Goal: Task Accomplishment & Management: Manage account settings

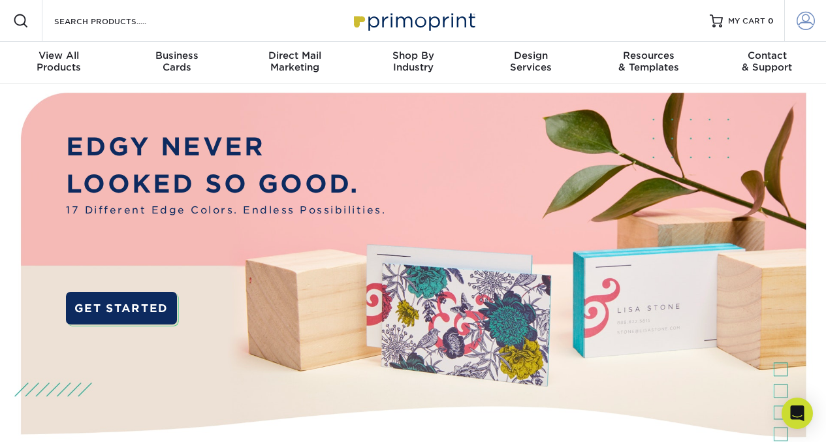
click at [805, 22] on span at bounding box center [806, 21] width 18 height 18
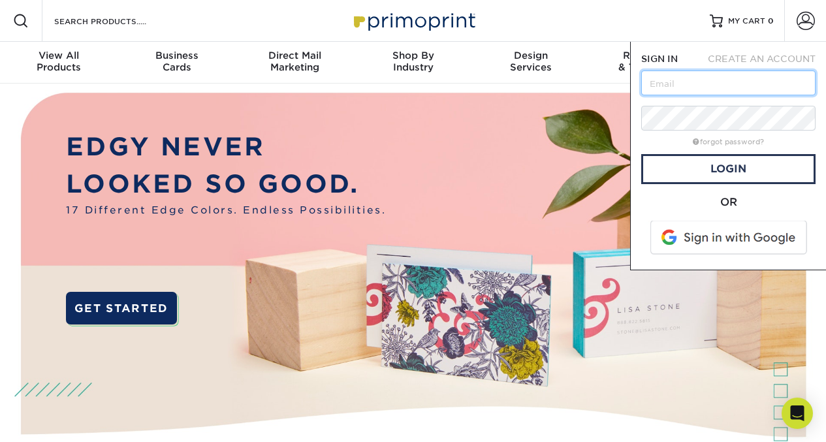
click at [685, 79] on input "text" at bounding box center [729, 83] width 174 height 25
type input "[PERSON_NAME][EMAIL_ADDRESS][DOMAIN_NAME]"
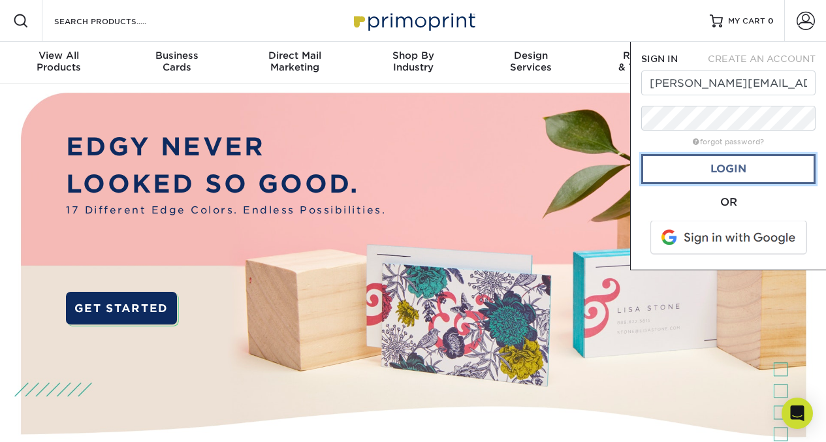
click at [732, 171] on link "Login" at bounding box center [729, 169] width 174 height 30
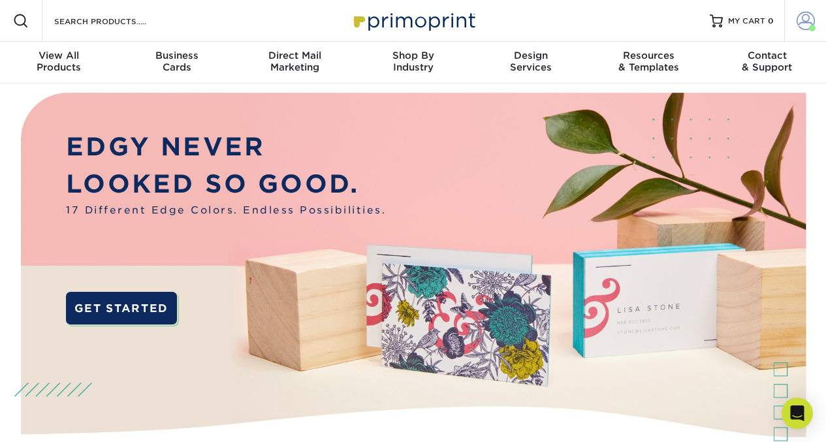
click at [815, 18] on link "Account" at bounding box center [806, 21] width 42 height 42
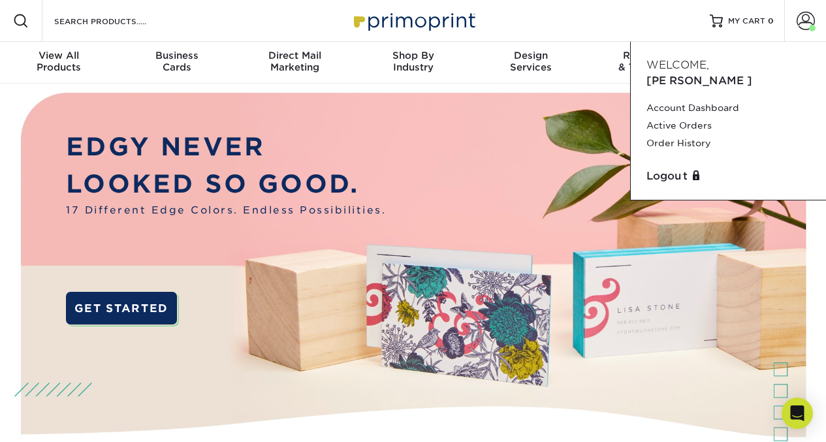
click at [463, 156] on img at bounding box center [413, 288] width 818 height 409
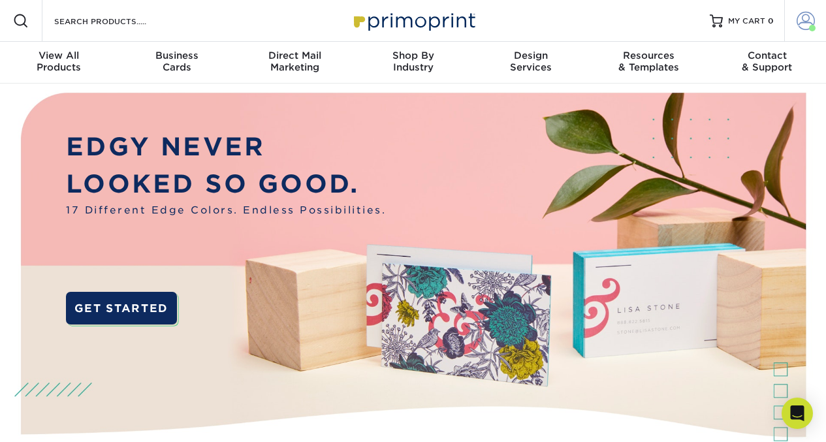
click at [797, 33] on link "Account" at bounding box center [806, 21] width 42 height 42
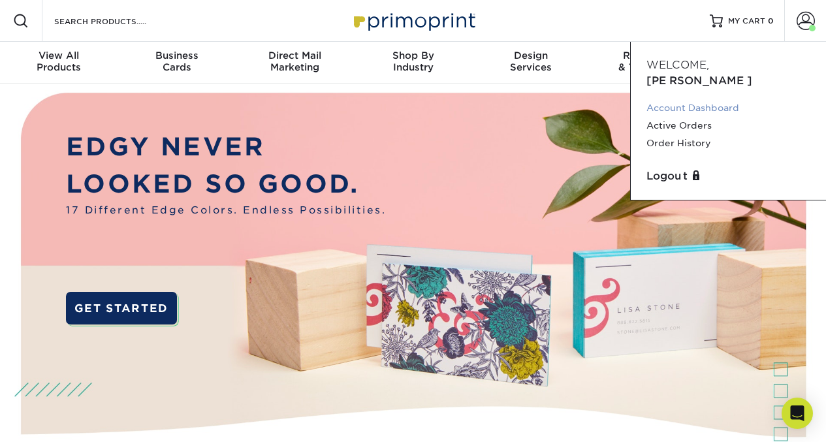
click at [703, 99] on link "Account Dashboard" at bounding box center [729, 108] width 164 height 18
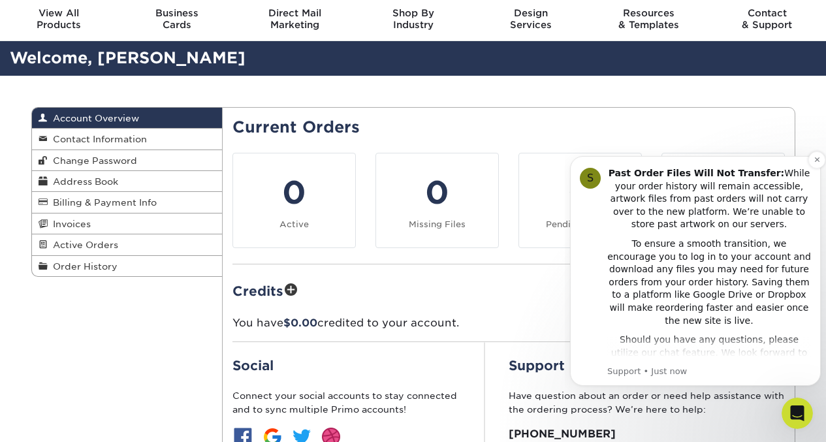
scroll to position [221, 0]
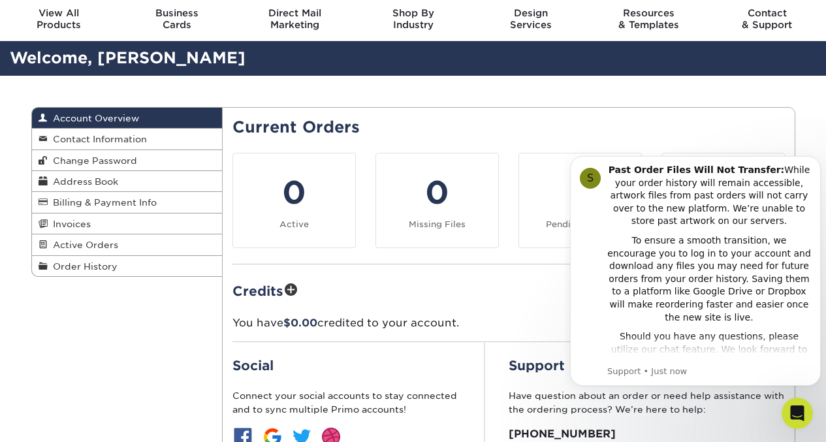
click at [164, 368] on div "Account Overview Account Overview Contact Information Change Password Address B…" at bounding box center [414, 322] width 784 height 493
click at [815, 159] on icon "Dismiss notification" at bounding box center [817, 159] width 7 height 7
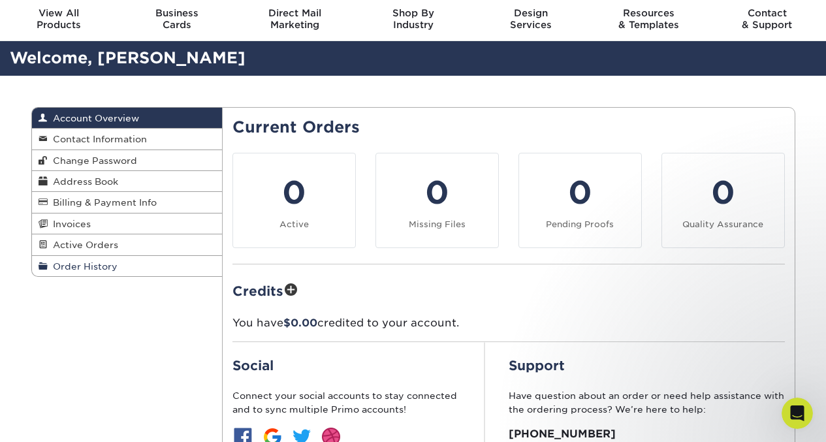
click at [100, 272] on span "Order History" at bounding box center [83, 266] width 70 height 10
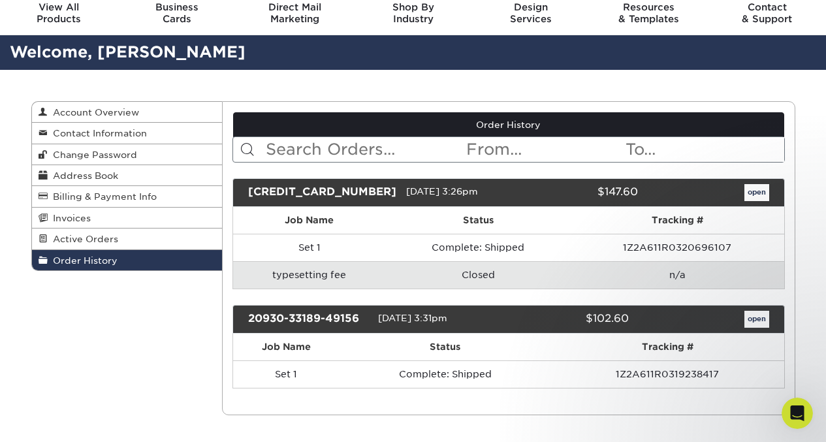
scroll to position [50, 0]
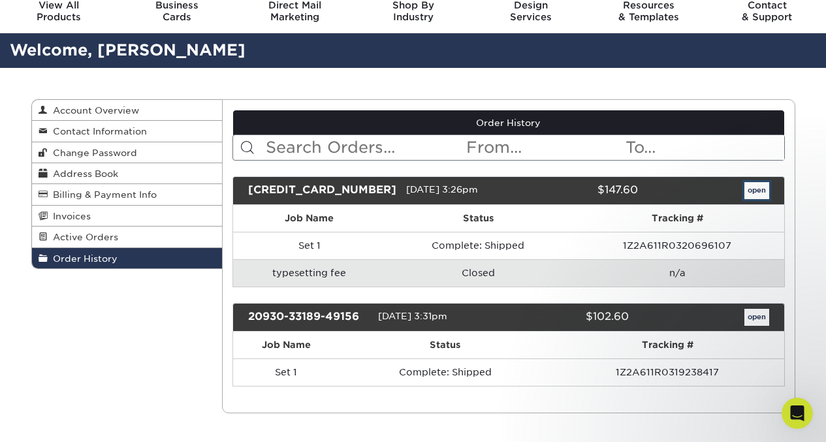
click at [757, 193] on link "open" at bounding box center [757, 190] width 25 height 17
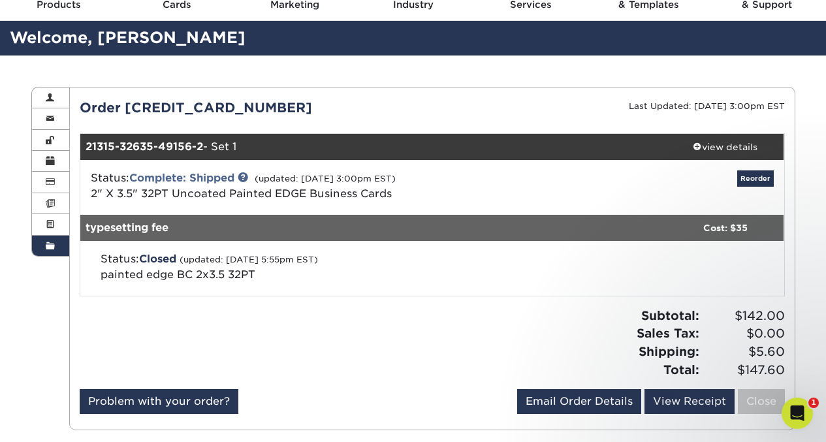
scroll to position [48, 0]
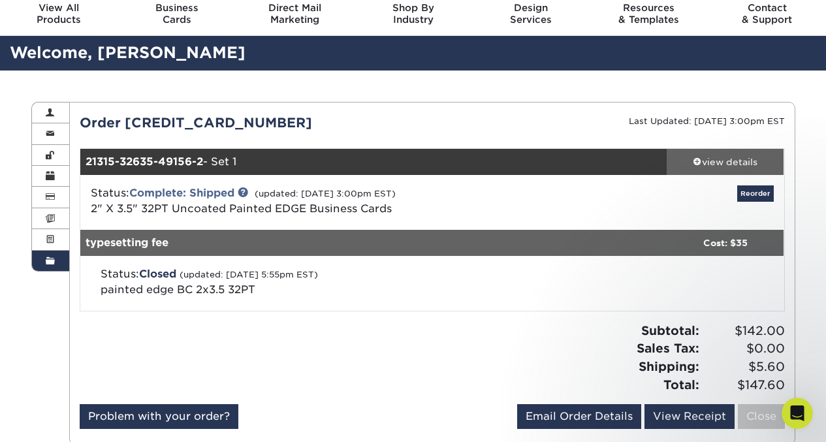
click at [696, 157] on span at bounding box center [697, 161] width 9 height 9
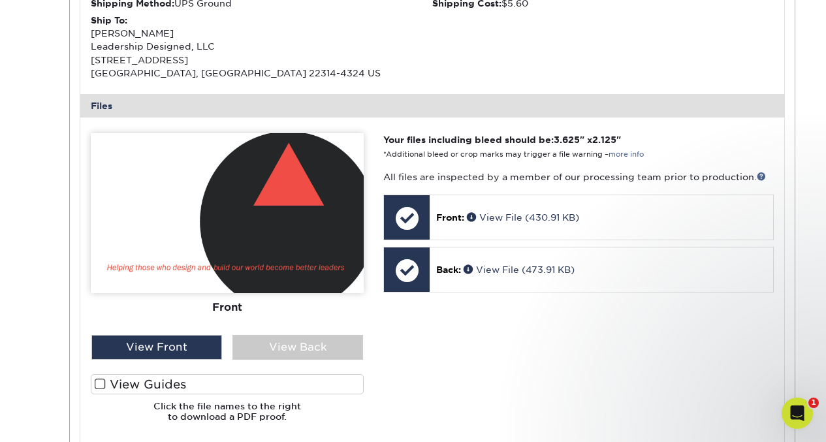
scroll to position [445, 0]
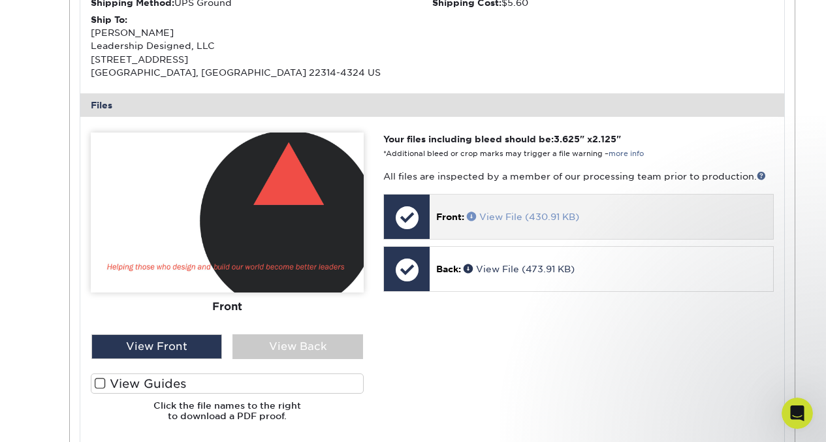
click at [473, 217] on span at bounding box center [473, 216] width 12 height 9
click at [443, 225] on div "Front: View File (430.91 KB)" at bounding box center [601, 217] width 343 height 44
click at [474, 216] on span at bounding box center [473, 216] width 12 height 9
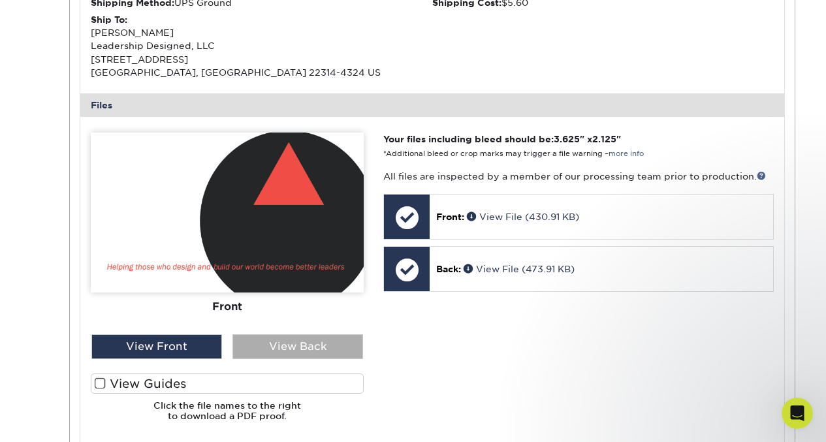
click at [293, 343] on div "View Back" at bounding box center [298, 347] width 131 height 25
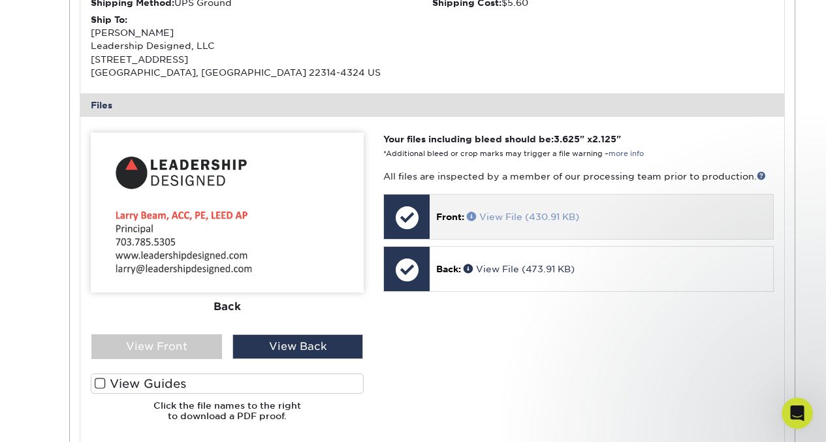
click at [474, 218] on span at bounding box center [473, 216] width 12 height 9
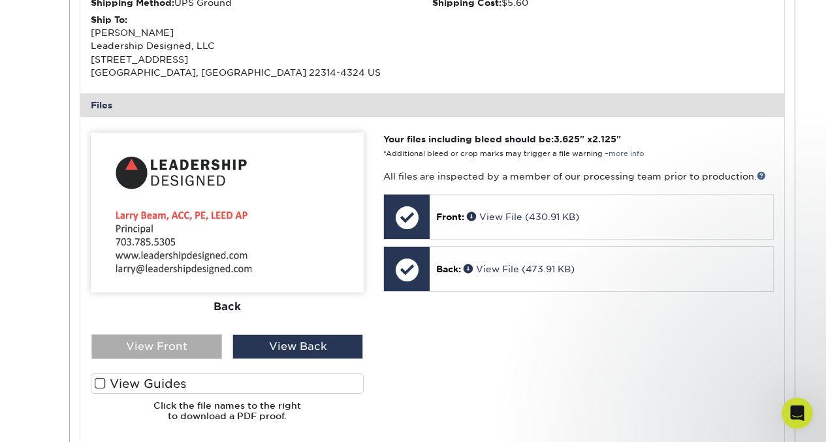
click at [192, 350] on div "View Front" at bounding box center [156, 347] width 131 height 25
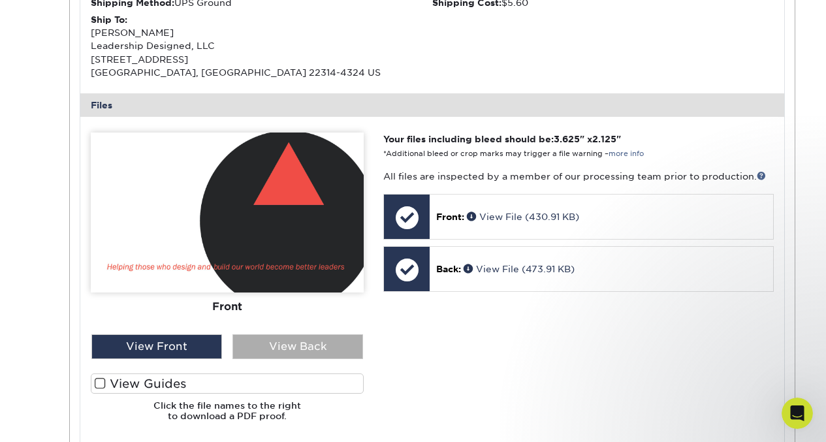
click at [293, 350] on div "View Back" at bounding box center [298, 347] width 131 height 25
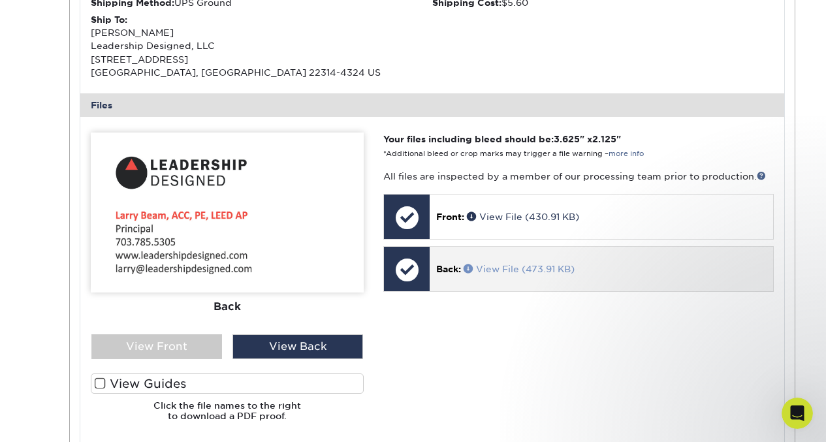
click at [471, 264] on span at bounding box center [470, 268] width 12 height 9
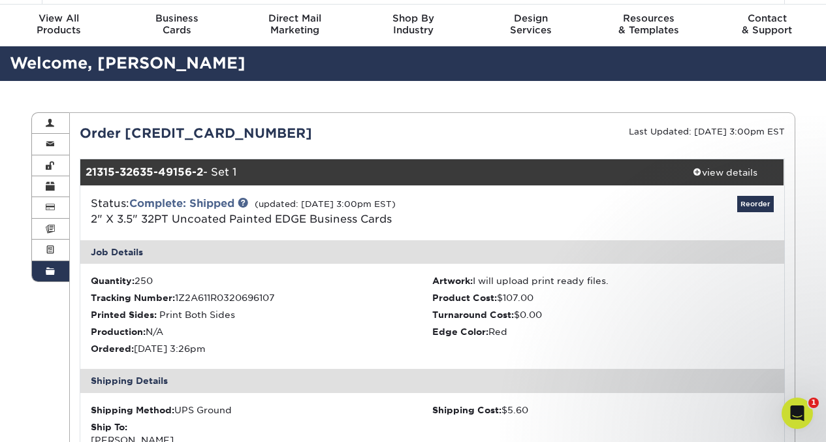
scroll to position [0, 0]
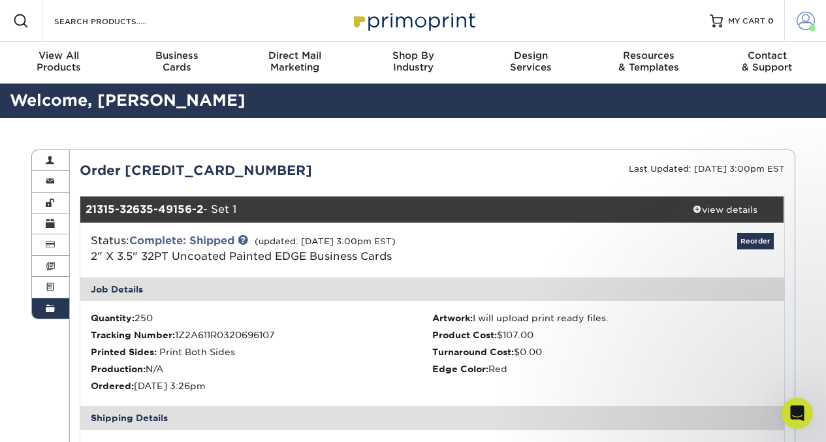
click at [806, 22] on span at bounding box center [806, 21] width 18 height 18
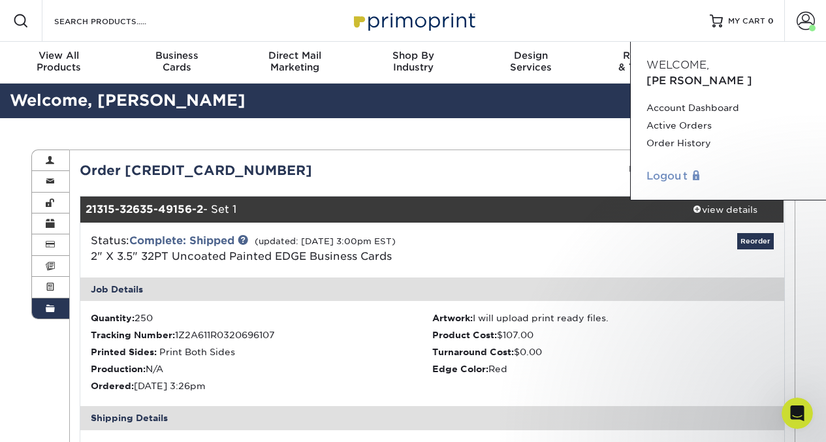
click at [662, 169] on link "Logout" at bounding box center [729, 177] width 164 height 16
